Goal: Check status

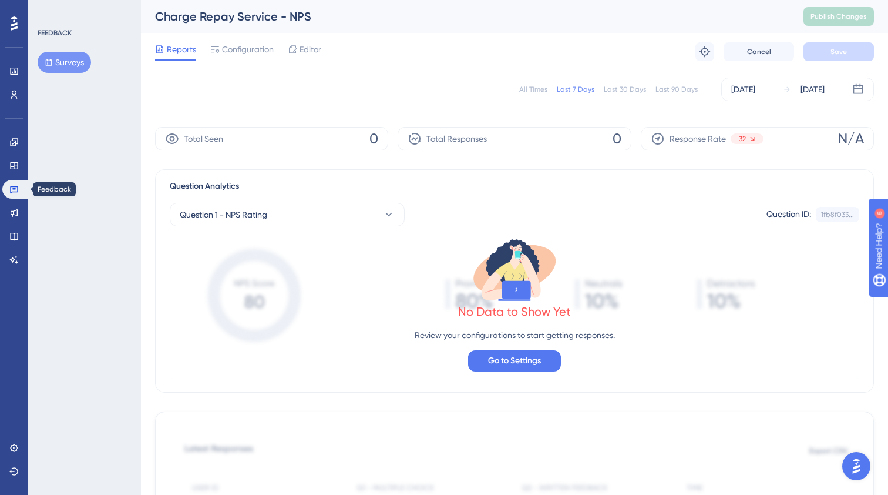
click at [15, 189] on icon at bounding box center [13, 189] width 9 height 9
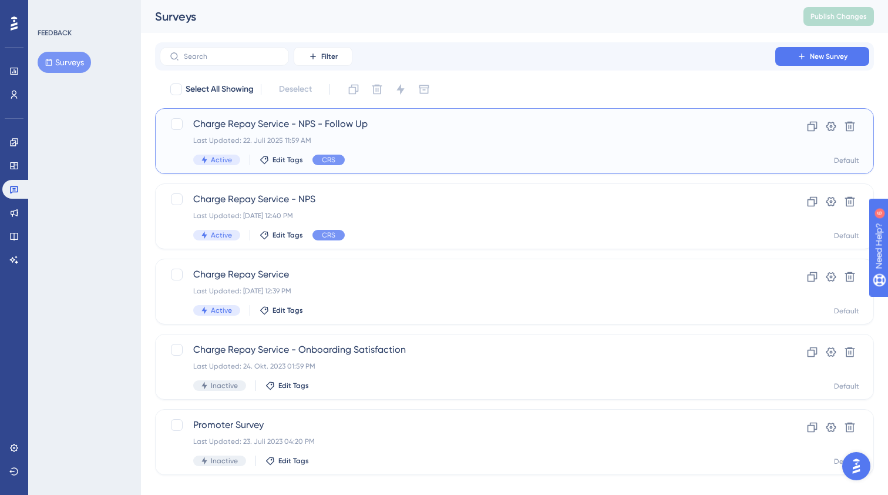
click at [407, 140] on div "Last Updated: 22. Juli 2025 11:59 AM" at bounding box center [467, 140] width 549 height 9
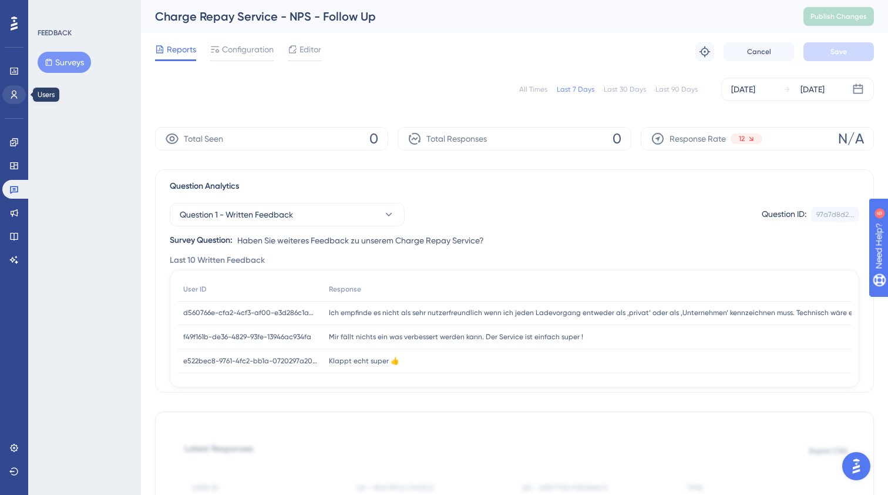
click at [14, 90] on icon at bounding box center [13, 94] width 9 height 9
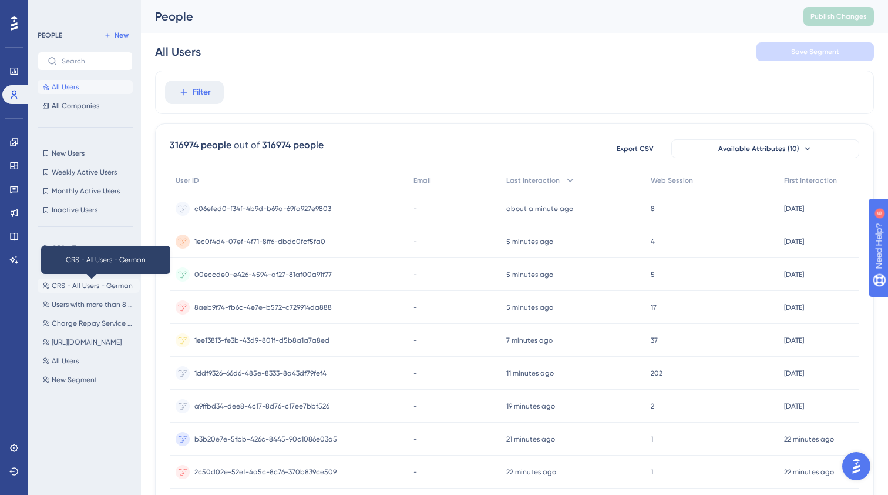
click at [97, 285] on span "CRS - All Users - German" at bounding box center [92, 285] width 81 height 9
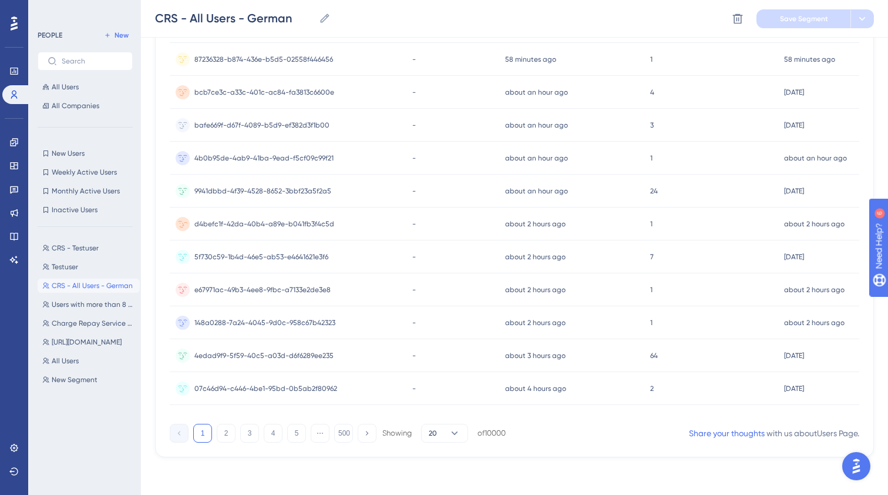
scroll to position [450, 0]
click at [226, 437] on button "2" at bounding box center [226, 433] width 19 height 19
click at [243, 435] on button "3" at bounding box center [249, 433] width 19 height 19
